Goal: Information Seeking & Learning: Learn about a topic

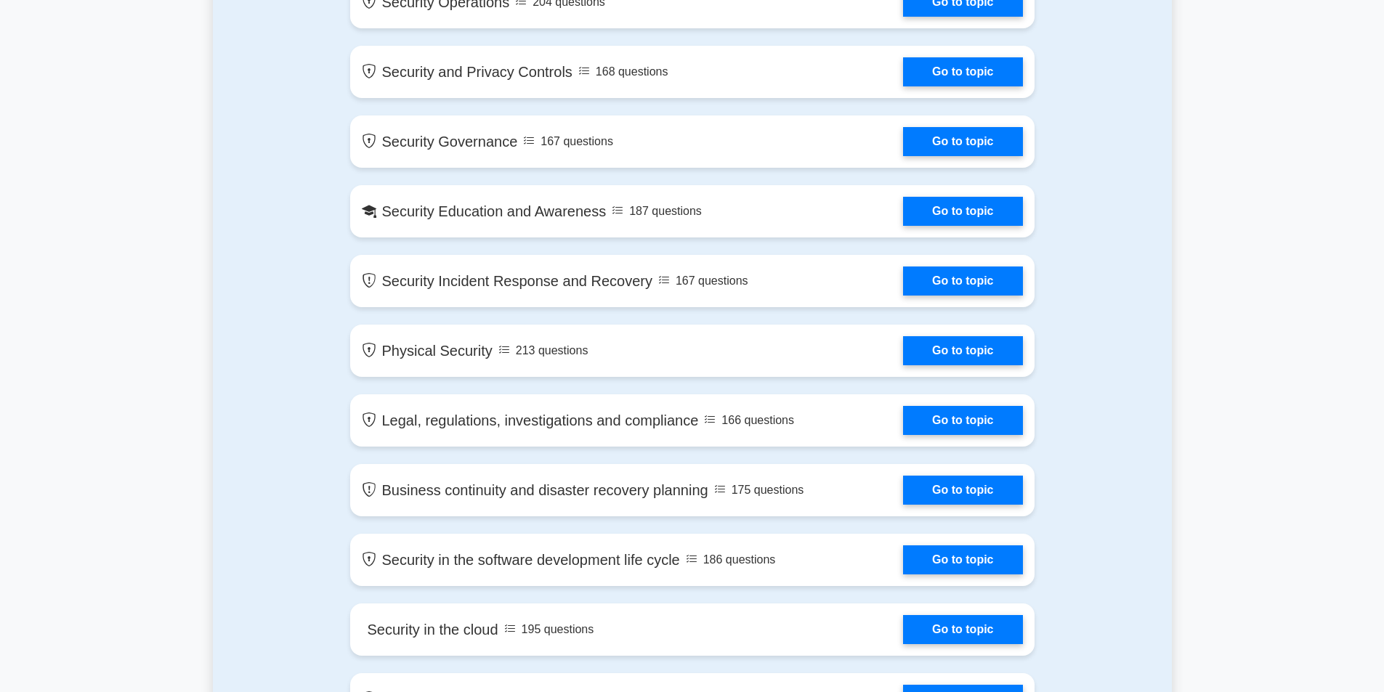
scroll to position [1453, 0]
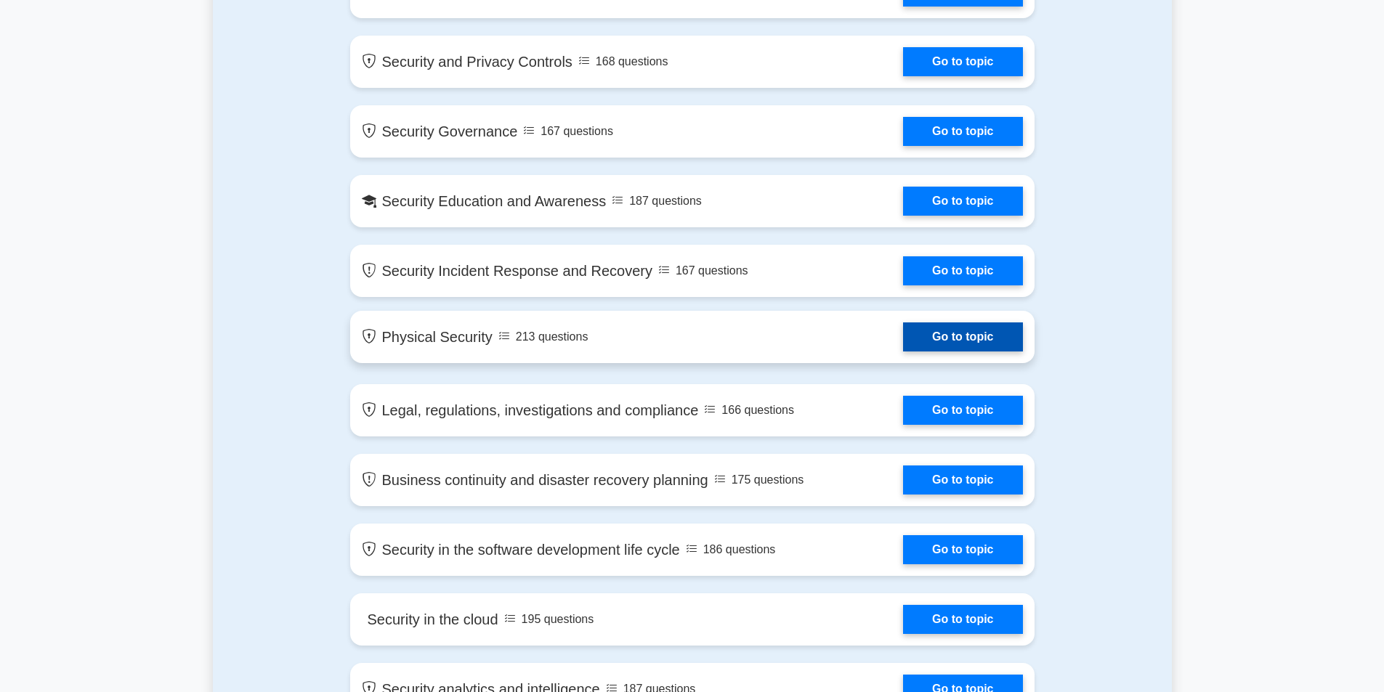
click at [903, 336] on link "Go to topic" at bounding box center [962, 337] width 119 height 29
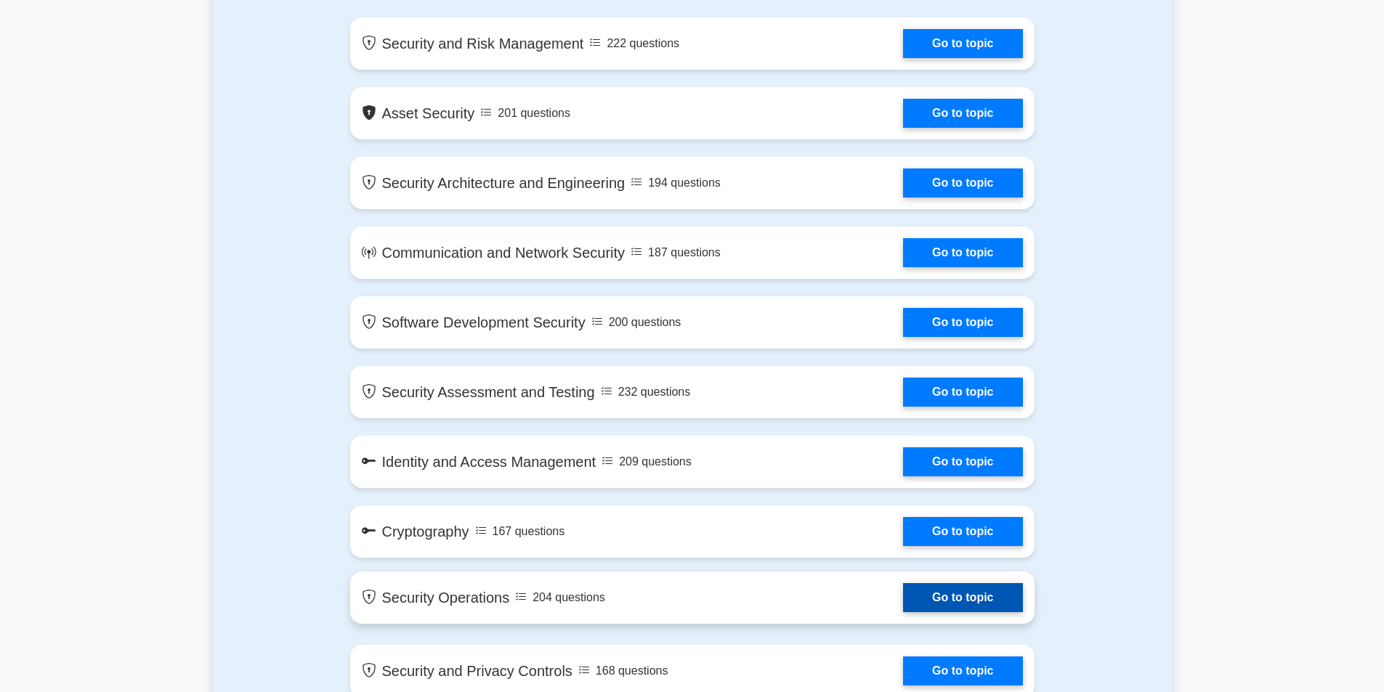
scroll to position [869, 0]
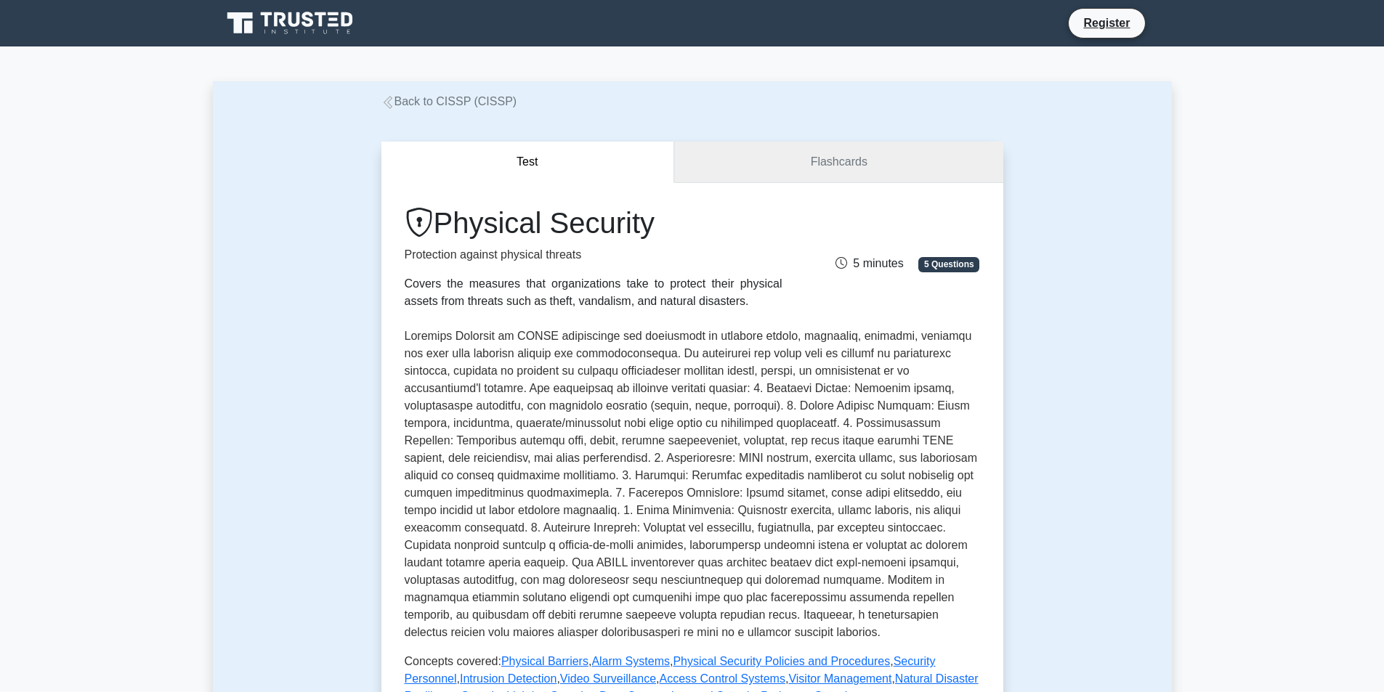
click at [825, 171] on link "Flashcards" at bounding box center [838, 162] width 328 height 41
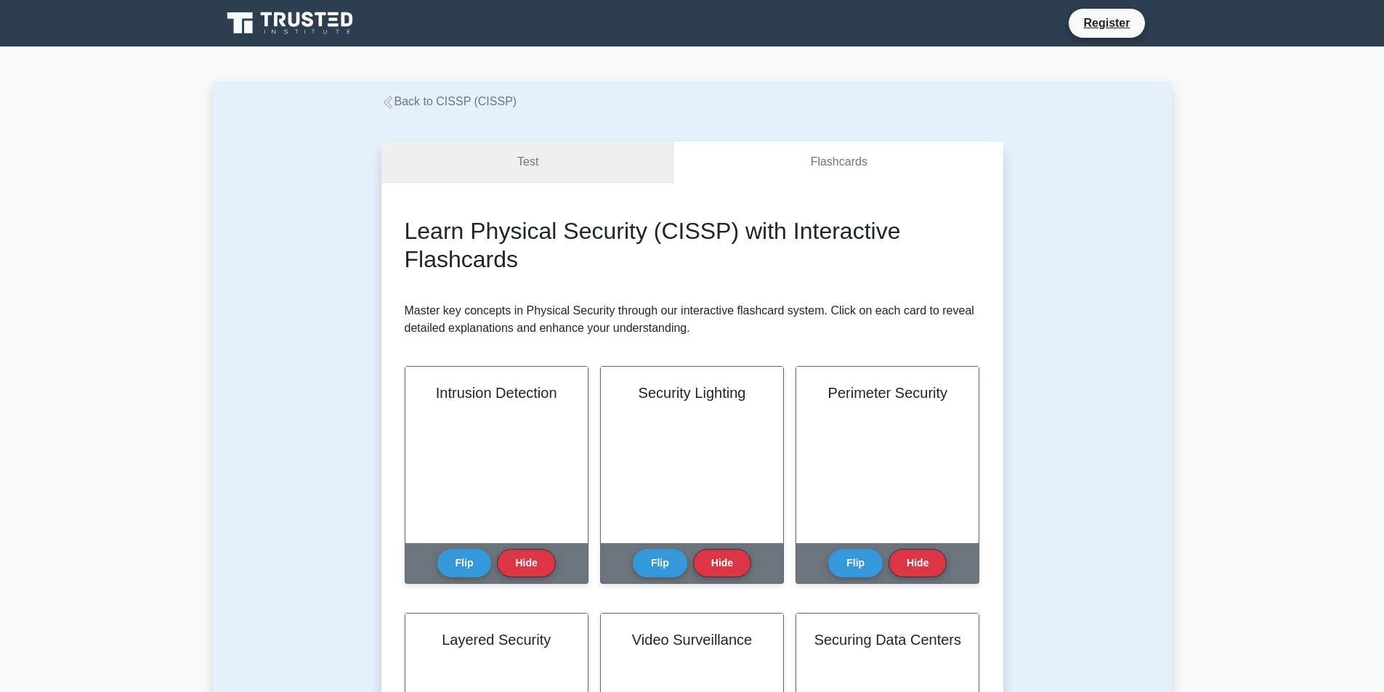
click at [550, 176] on link "Test" at bounding box center [527, 162] width 293 height 41
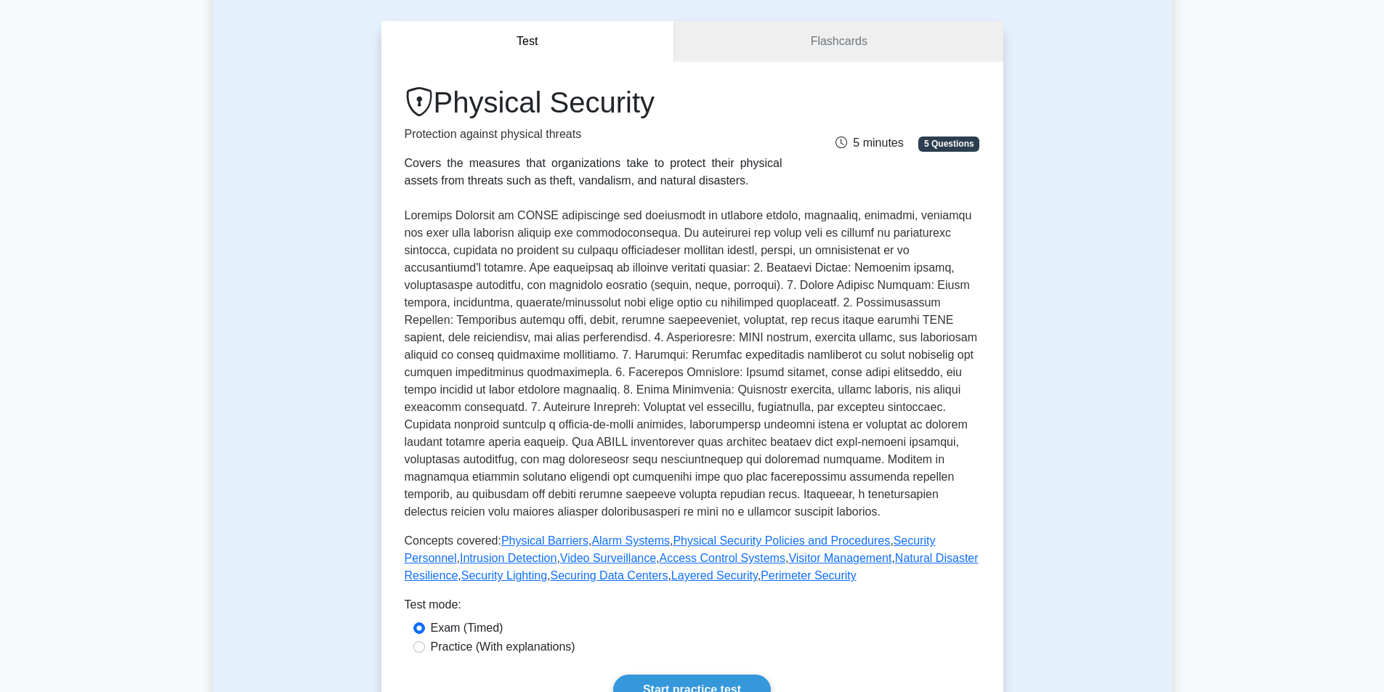
scroll to position [654, 0]
